Goal: Information Seeking & Learning: Learn about a topic

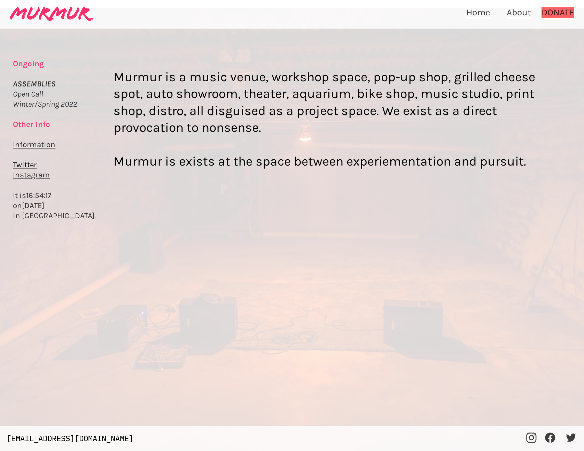
click at [28, 96] on div at bounding box center [292, 233] width 584 height 451
click at [30, 93] on div at bounding box center [292, 233] width 584 height 451
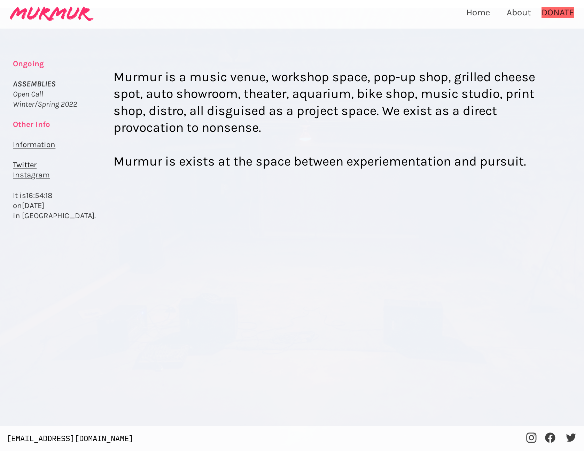
click at [30, 93] on div at bounding box center [292, 233] width 584 height 451
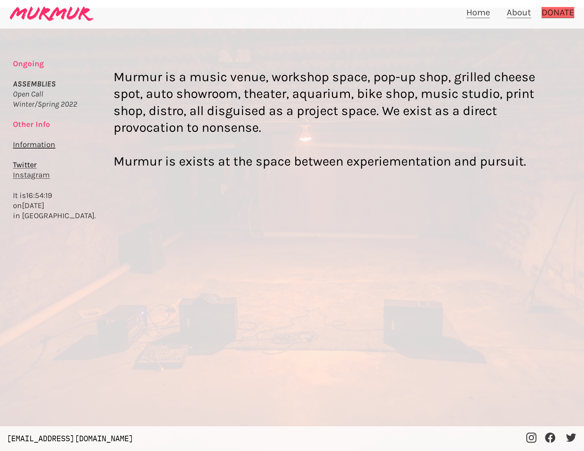
click at [31, 127] on div at bounding box center [292, 233] width 584 height 451
click at [32, 123] on div at bounding box center [292, 233] width 584 height 451
click at [38, 81] on div at bounding box center [292, 233] width 584 height 451
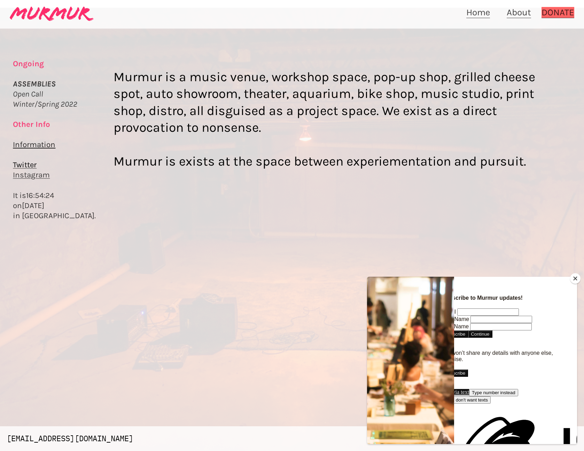
click at [576, 277] on button "Close" at bounding box center [575, 278] width 10 height 10
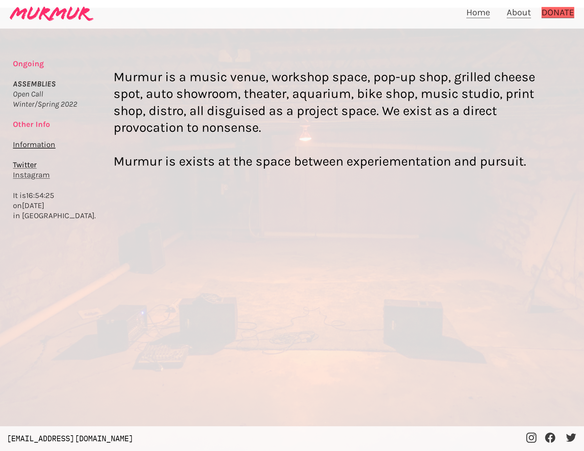
click at [517, 13] on link "About" at bounding box center [519, 12] width 24 height 11
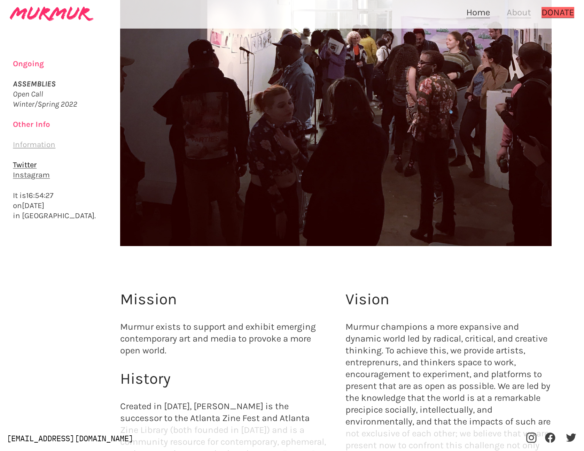
scroll to position [425, 0]
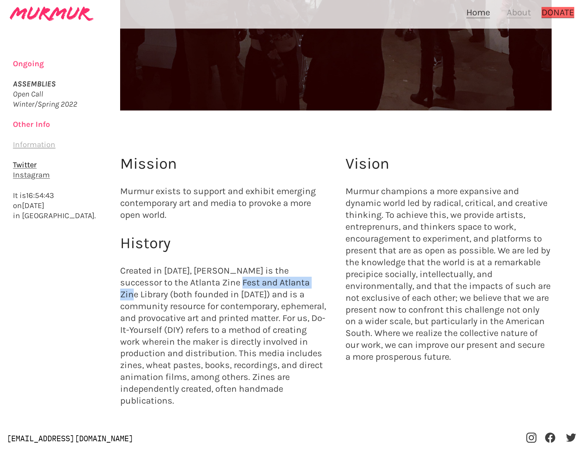
drag, startPoint x: 211, startPoint y: 284, endPoint x: 291, endPoint y: 281, distance: 79.5
click at [291, 281] on div "Mission Murmur exists to support and exhibit emerging contemporary art and medi…" at bounding box center [223, 286] width 226 height 285
copy div "[GEOGRAPHIC_DATA]"
